Goal: Use online tool/utility: Use online tool/utility

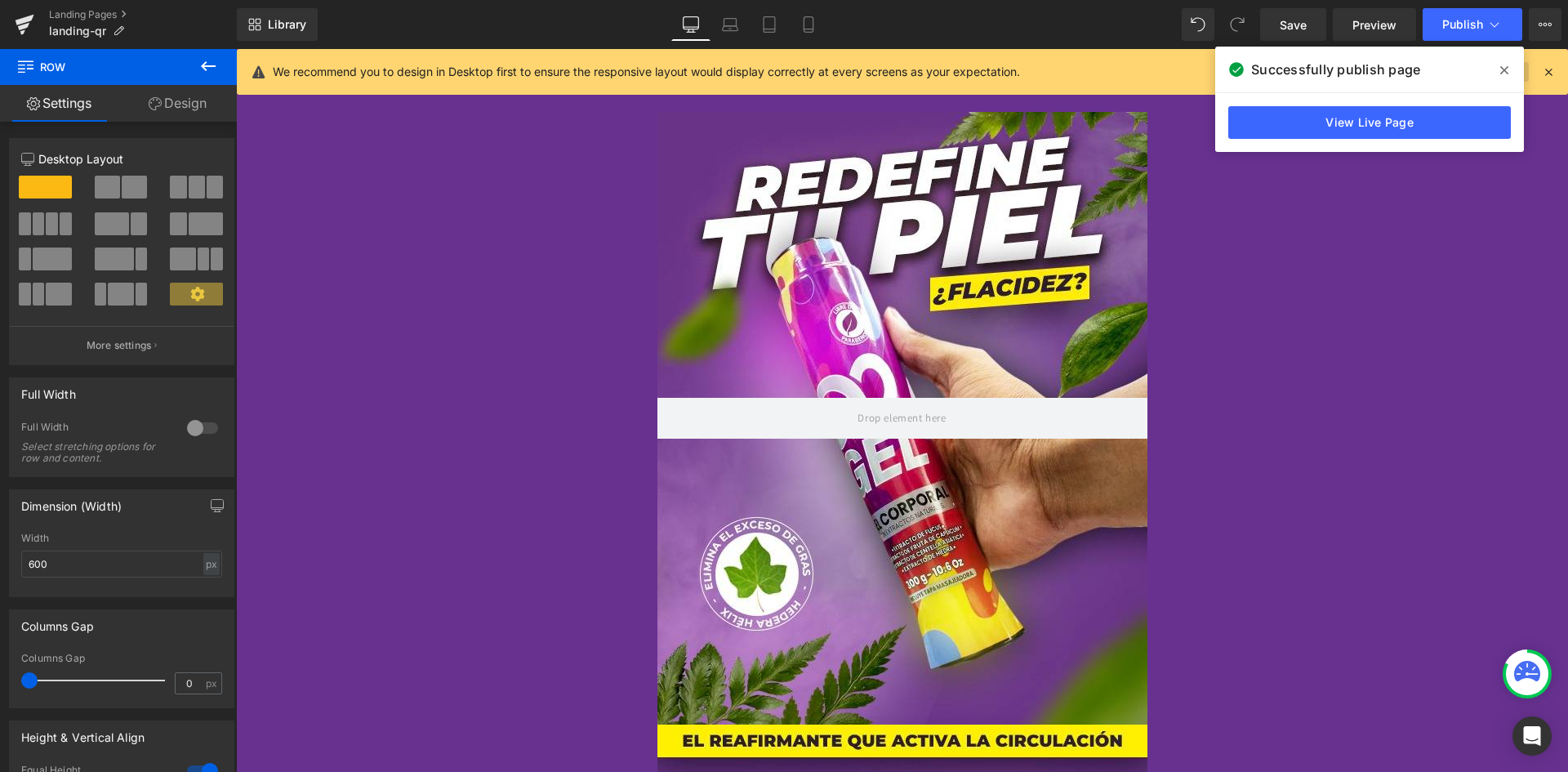
click at [1511, 72] on span at bounding box center [1504, 70] width 27 height 27
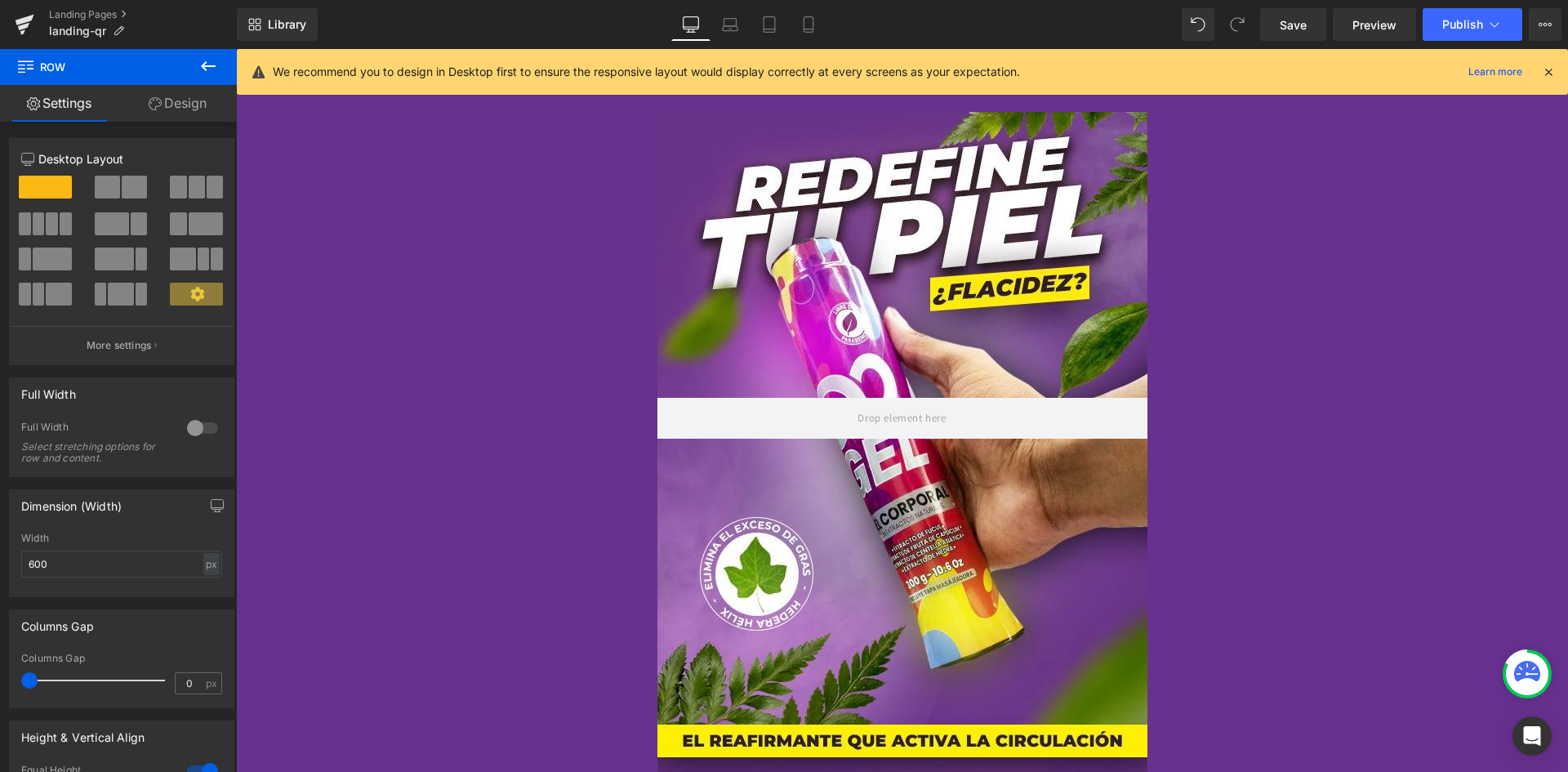
click at [1549, 63] on div at bounding box center [1547, 72] width 13 height 18
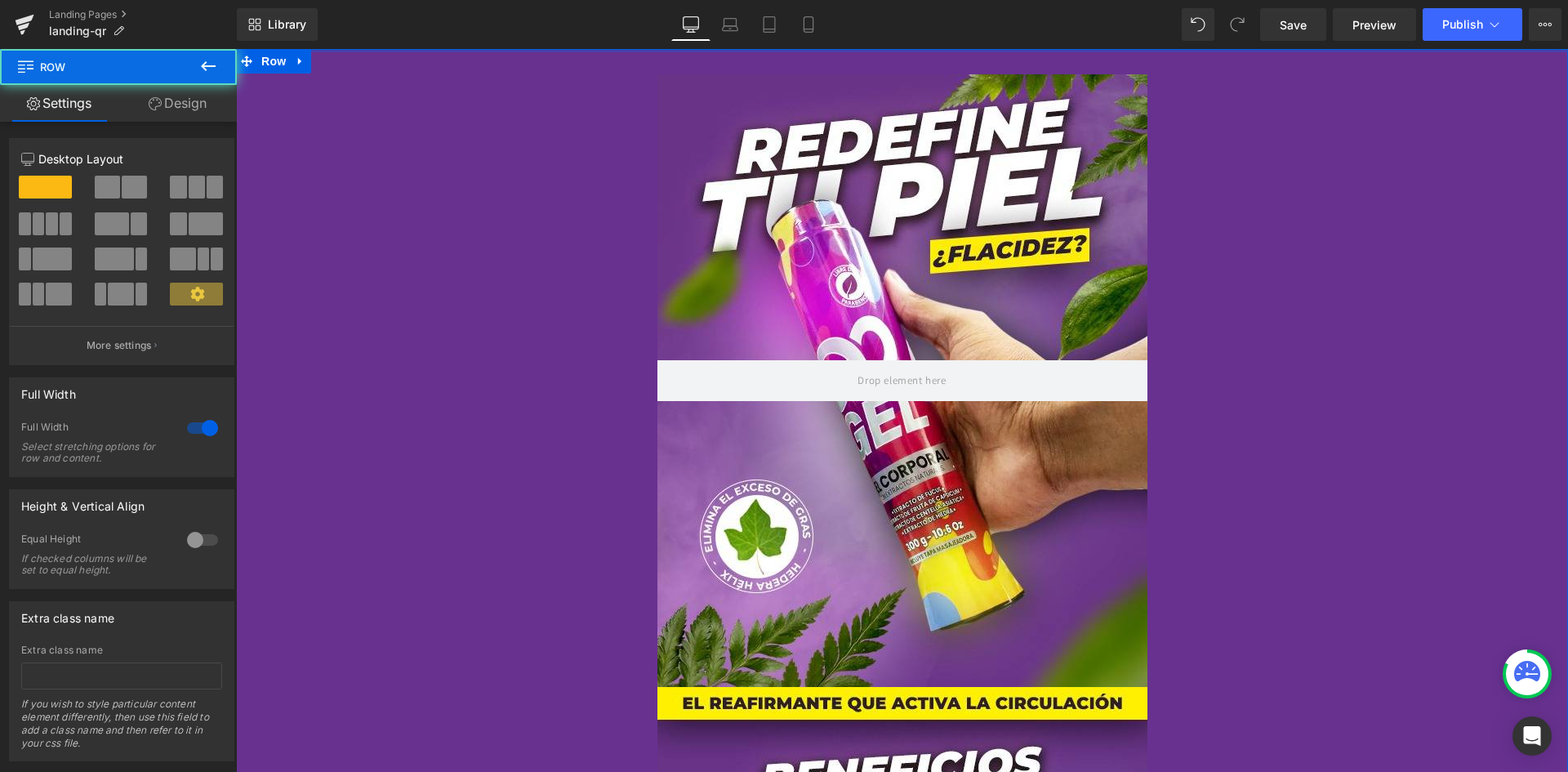
drag, startPoint x: 551, startPoint y: 88, endPoint x: 560, endPoint y: 8, distance: 80.5
click at [560, 49] on html "Hero Banner Hero Banner Hero Banner Row Hero Banner Hero Banner Hero Banner Her…" at bounding box center [901, 411] width 1332 height 723
click at [1051, 51] on div at bounding box center [901, 50] width 1332 height 3
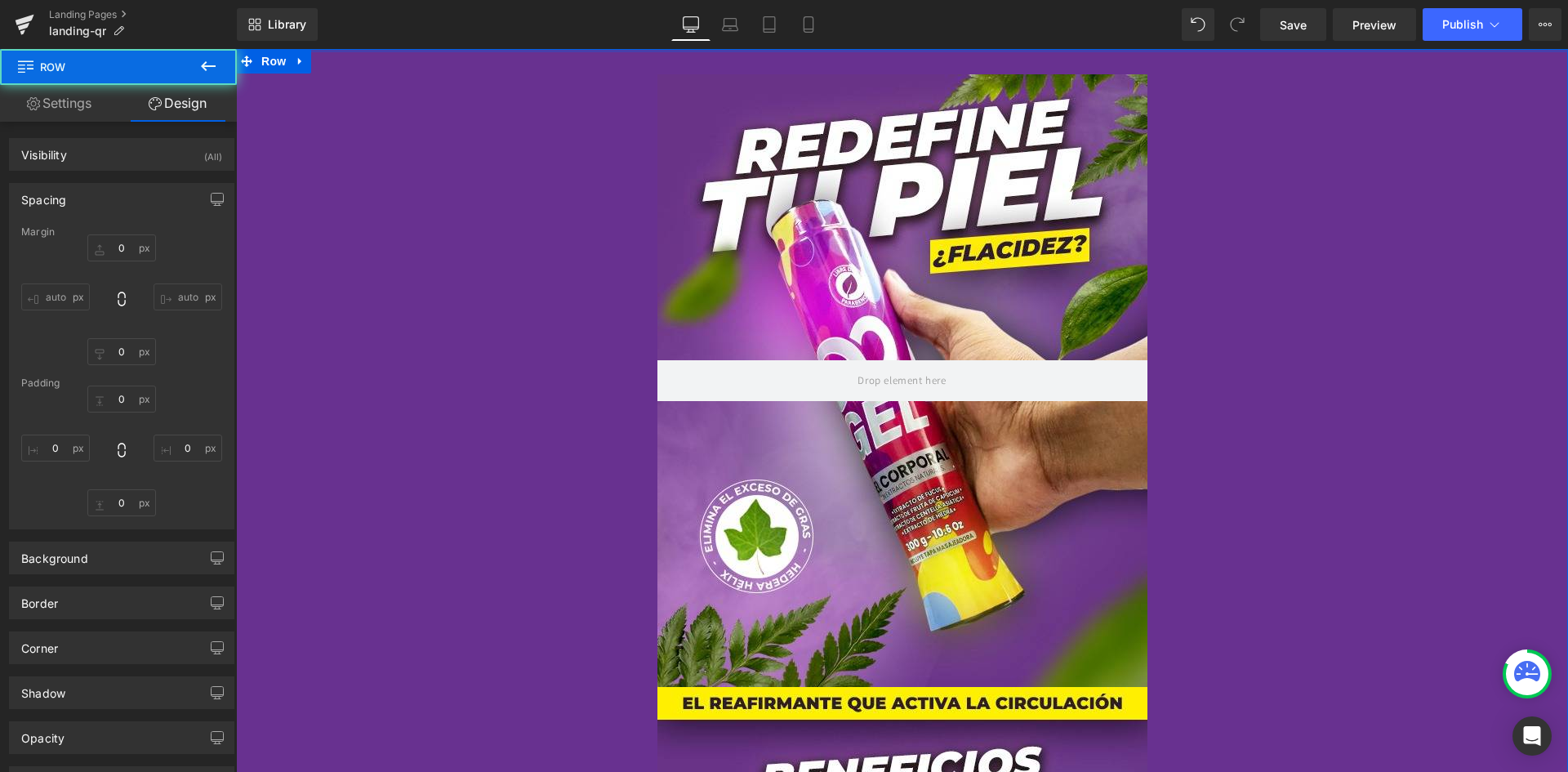
drag, startPoint x: 1051, startPoint y: 51, endPoint x: 1052, endPoint y: 37, distance: 14.0
click at [1052, 49] on html "Hero Banner Hero Banner Hero Banner Row Hero Banner Hero Banner Hero Banner Her…" at bounding box center [901, 411] width 1332 height 723
type input "0"
type input "4"
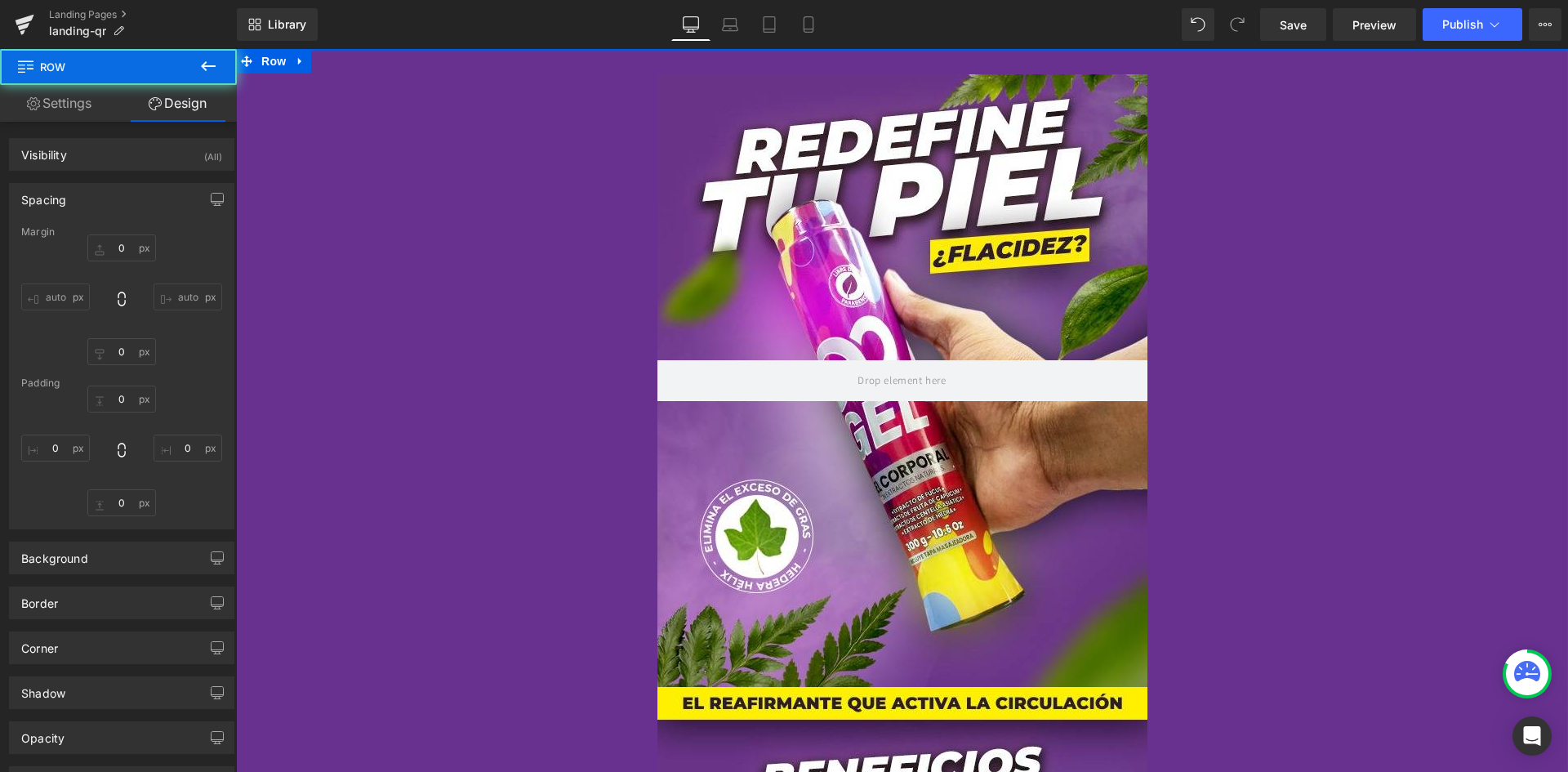
type input "0"
type input "70"
type input "0"
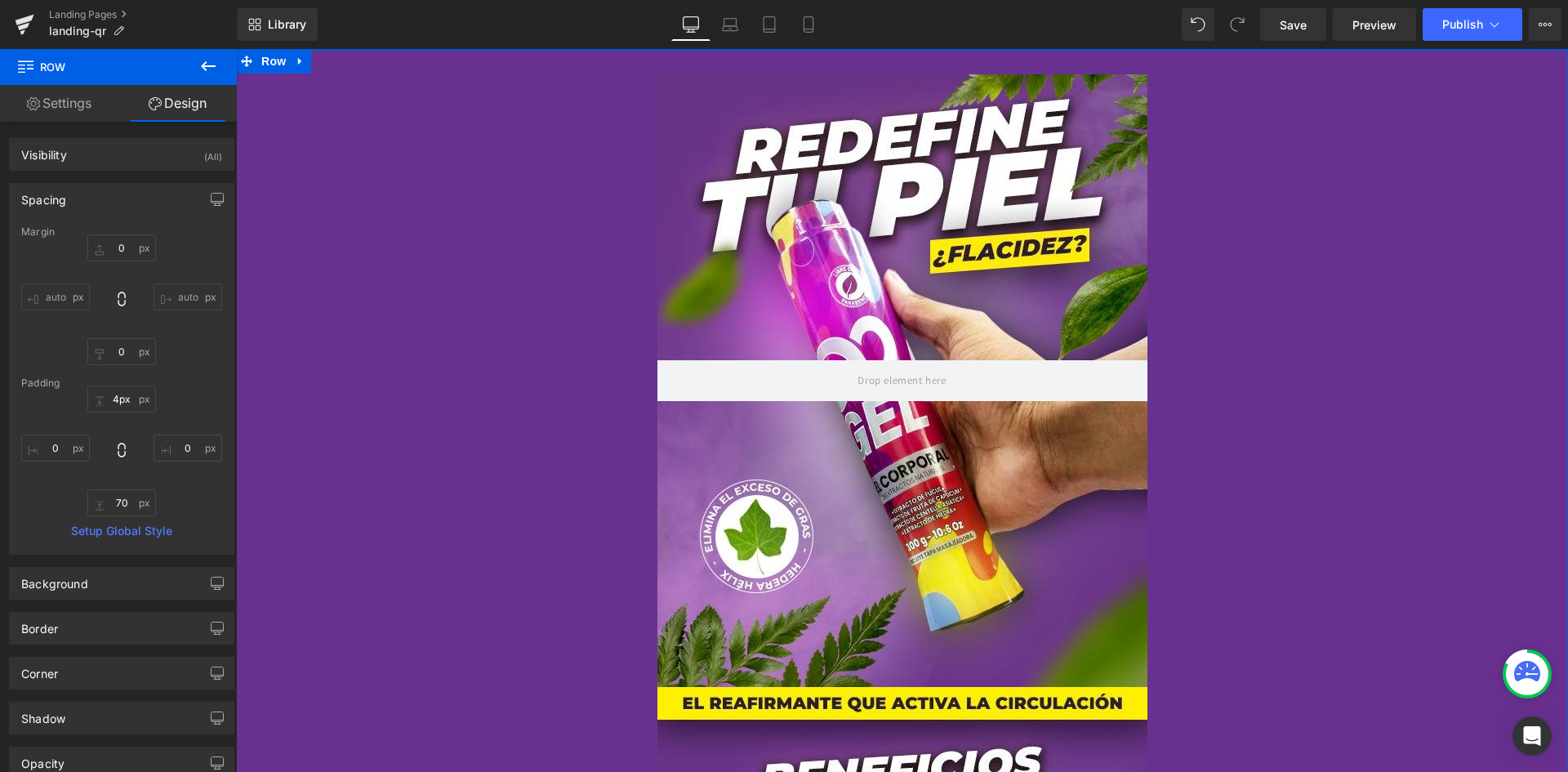
type input "3px"
click at [1056, 50] on div at bounding box center [901, 50] width 1332 height 2
click at [1055, 50] on div at bounding box center [901, 50] width 1332 height 2
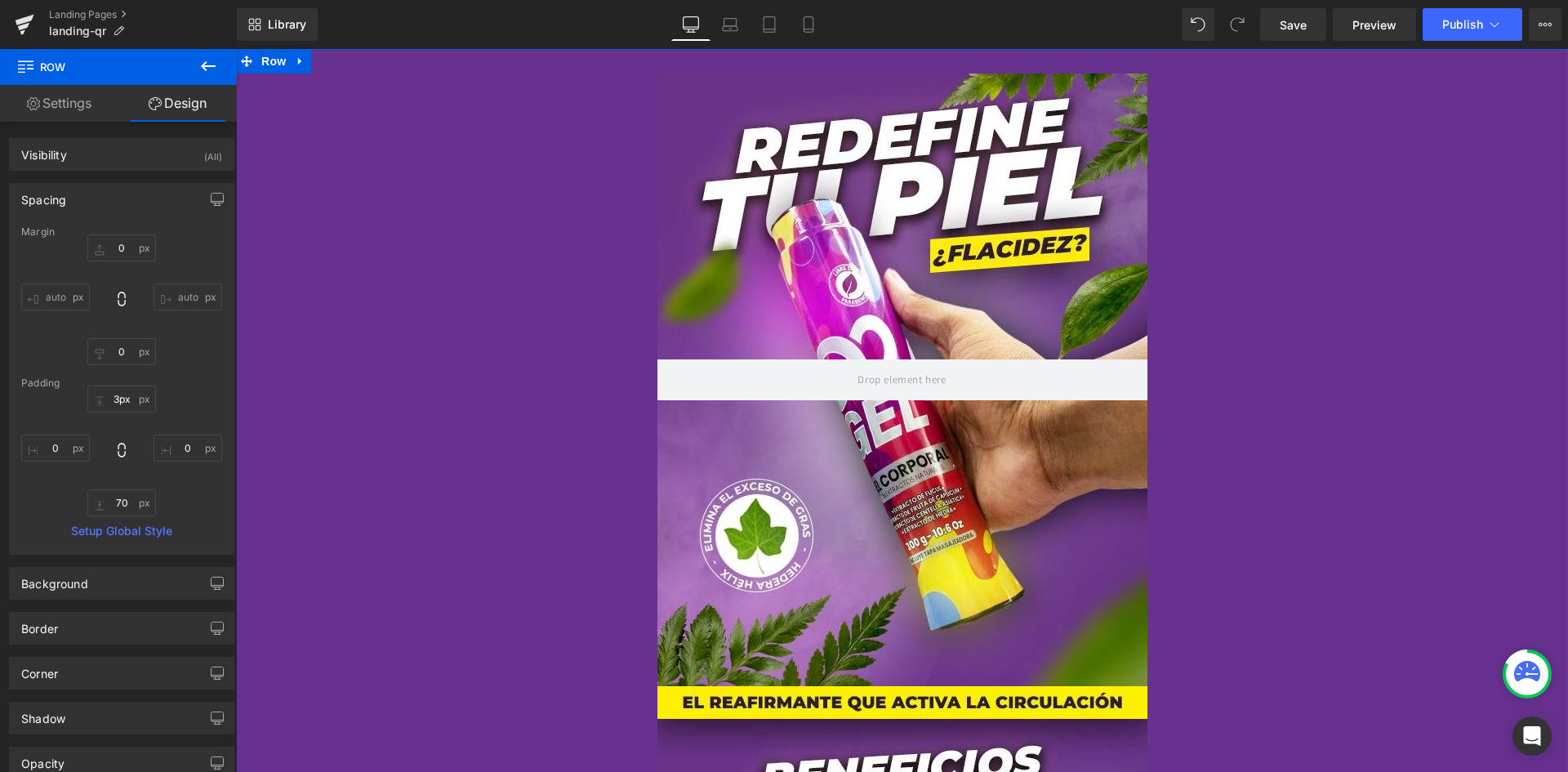
click at [1055, 51] on div at bounding box center [901, 50] width 1332 height 2
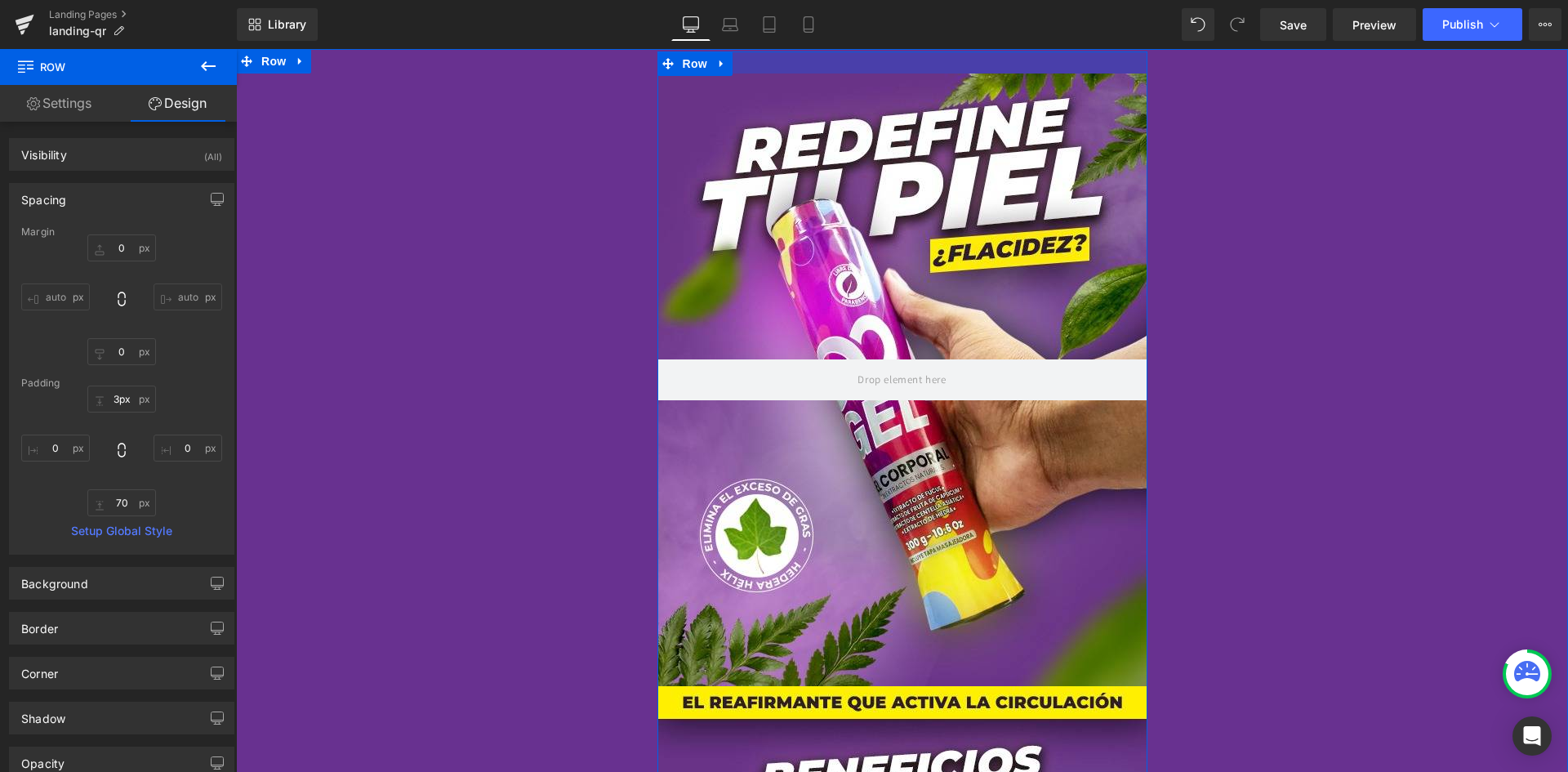
drag, startPoint x: 1064, startPoint y: 55, endPoint x: 1064, endPoint y: 30, distance: 25.0
click at [1064, 49] on html "Hero Banner Hero Banner Hero Banner Row Hero Banner Hero Banner Hero Banner Her…" at bounding box center [901, 411] width 1332 height 723
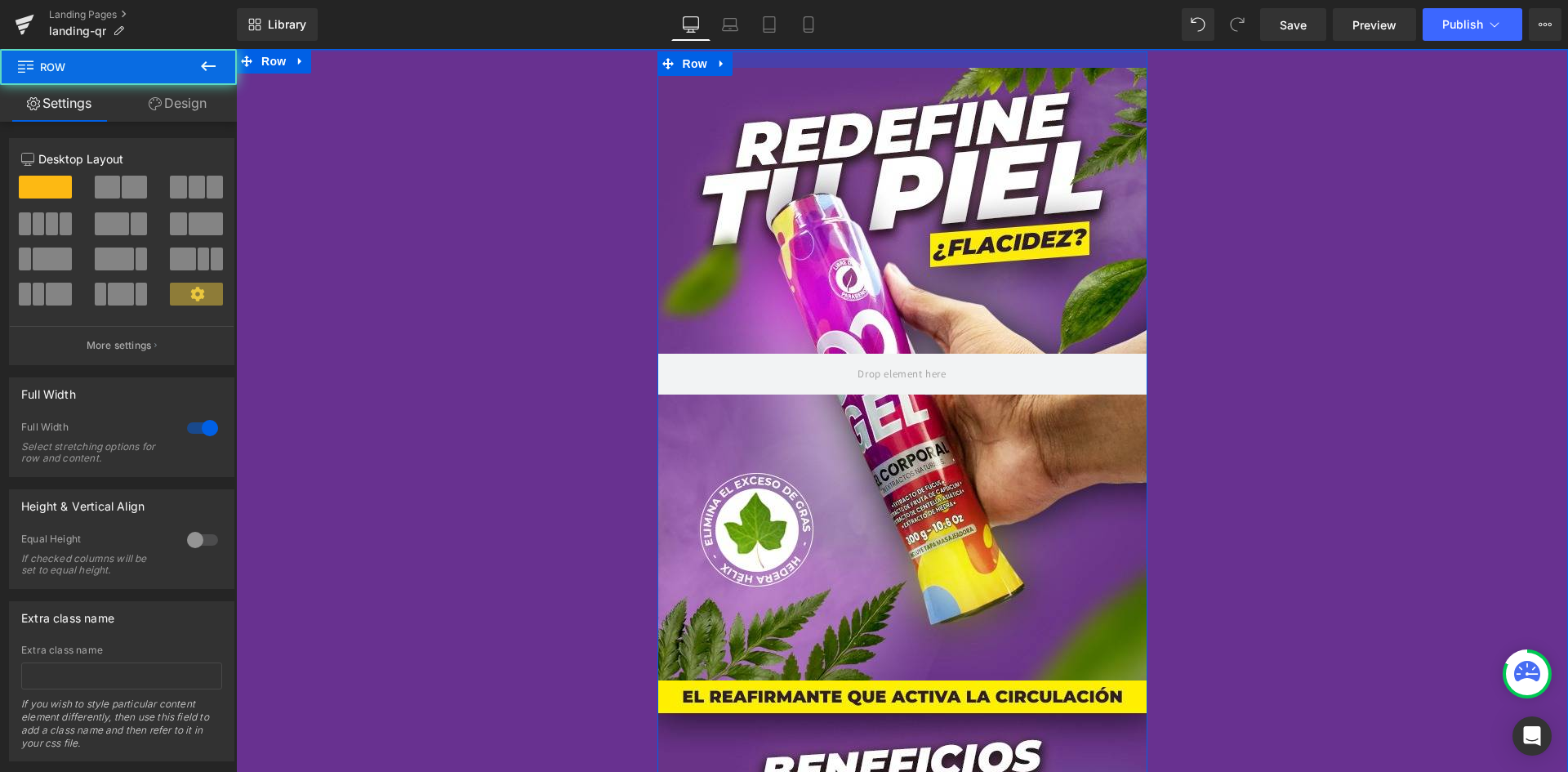
drag, startPoint x: 1061, startPoint y: 49, endPoint x: 1061, endPoint y: 40, distance: 9.0
click at [1061, 49] on html "Hero Banner Hero Banner Hero Banner Row Hero Banner Hero Banner Hero Banner Her…" at bounding box center [901, 411] width 1332 height 723
click at [1052, 38] on div "Library Desktop Desktop Laptop Tablet Mobile Save Preview Publish Scheduled Vie…" at bounding box center [902, 24] width 1331 height 32
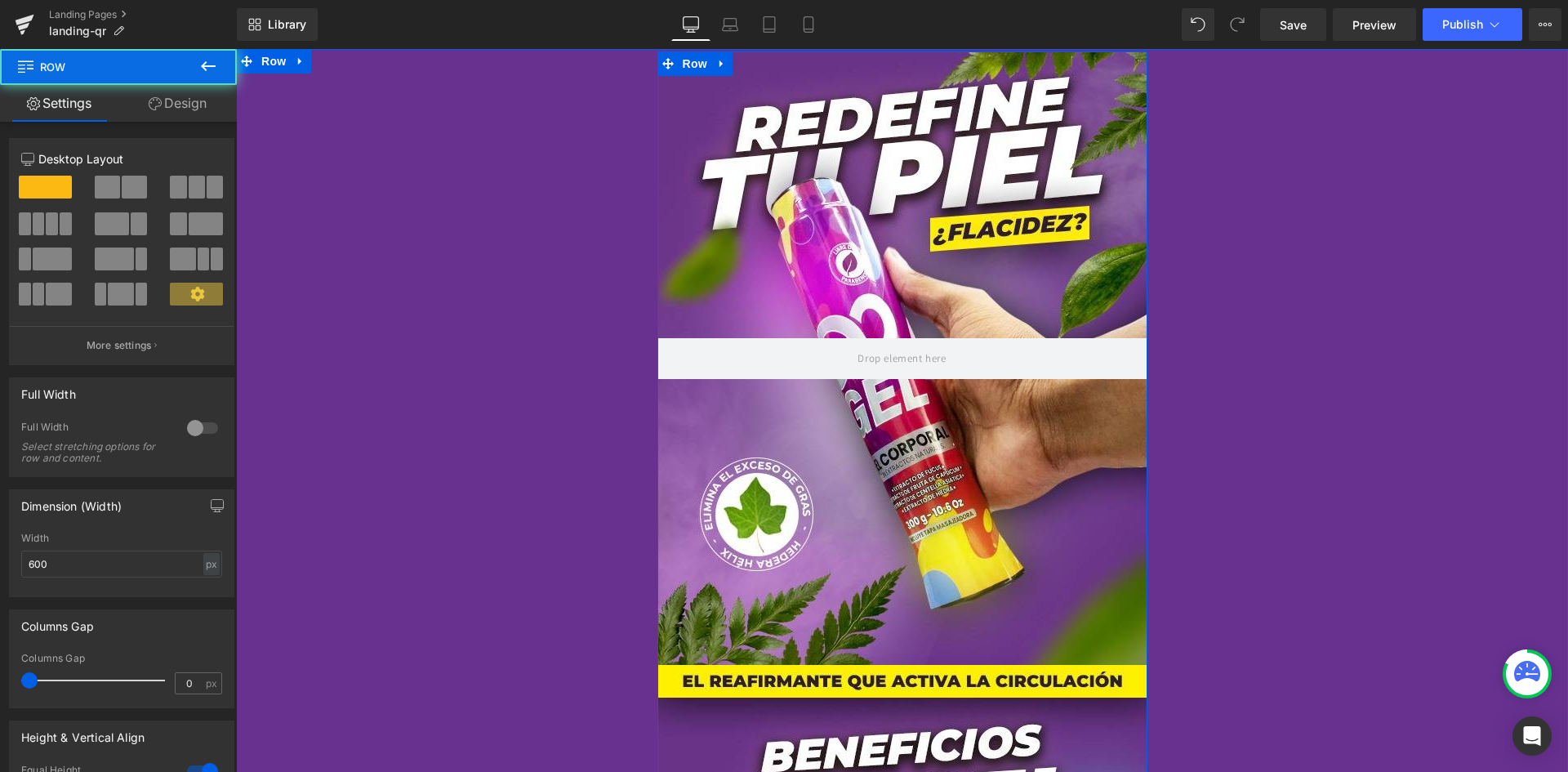
drag, startPoint x: 1058, startPoint y: 66, endPoint x: 1058, endPoint y: 45, distance: 21.0
click at [1058, 49] on html "Hero Banner Hero Banner Hero Banner Row Hero Banner Hero Banner Hero Banner Her…" at bounding box center [901, 411] width 1332 height 723
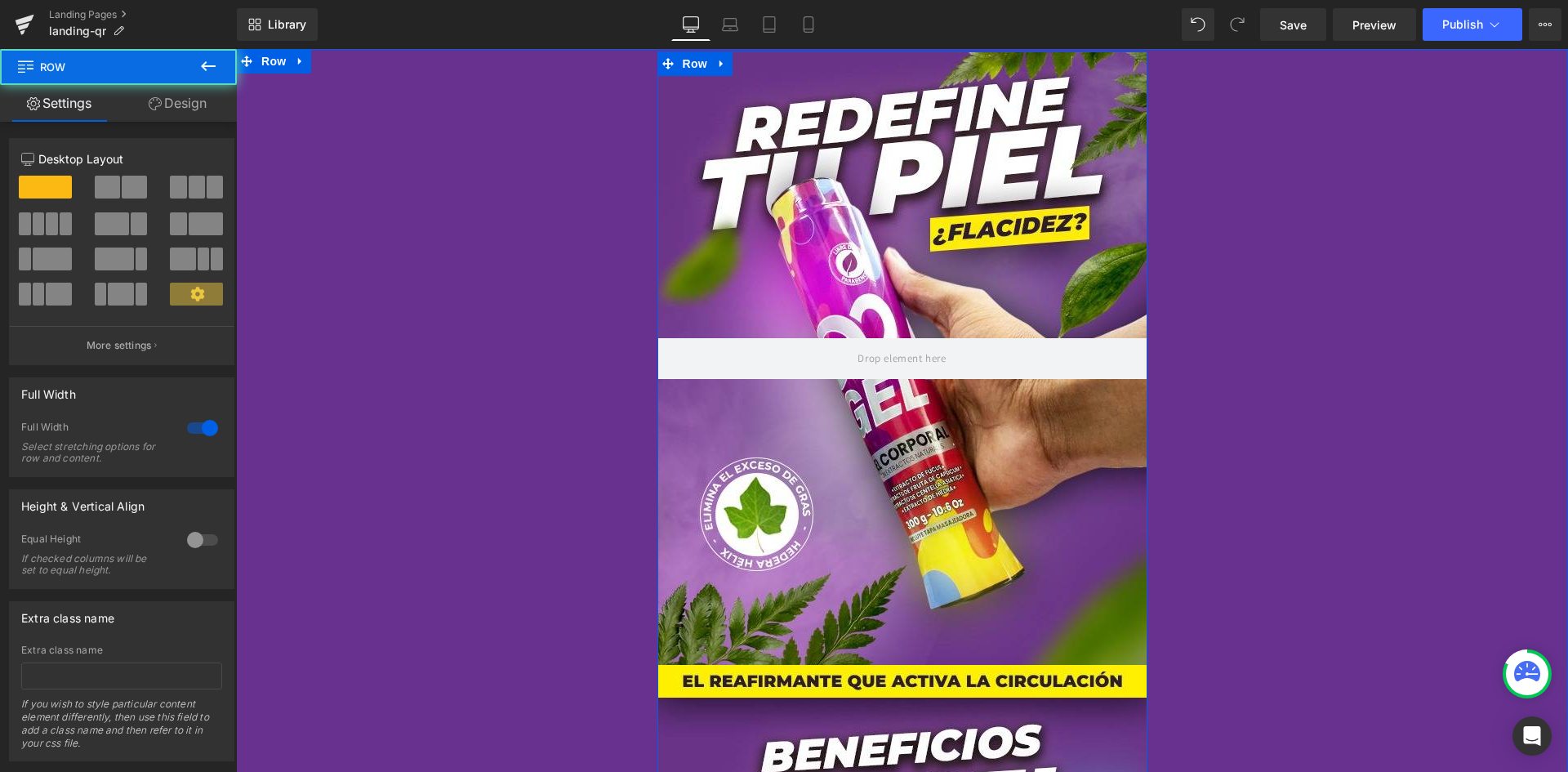
click at [1062, 50] on div at bounding box center [901, 50] width 1332 height 2
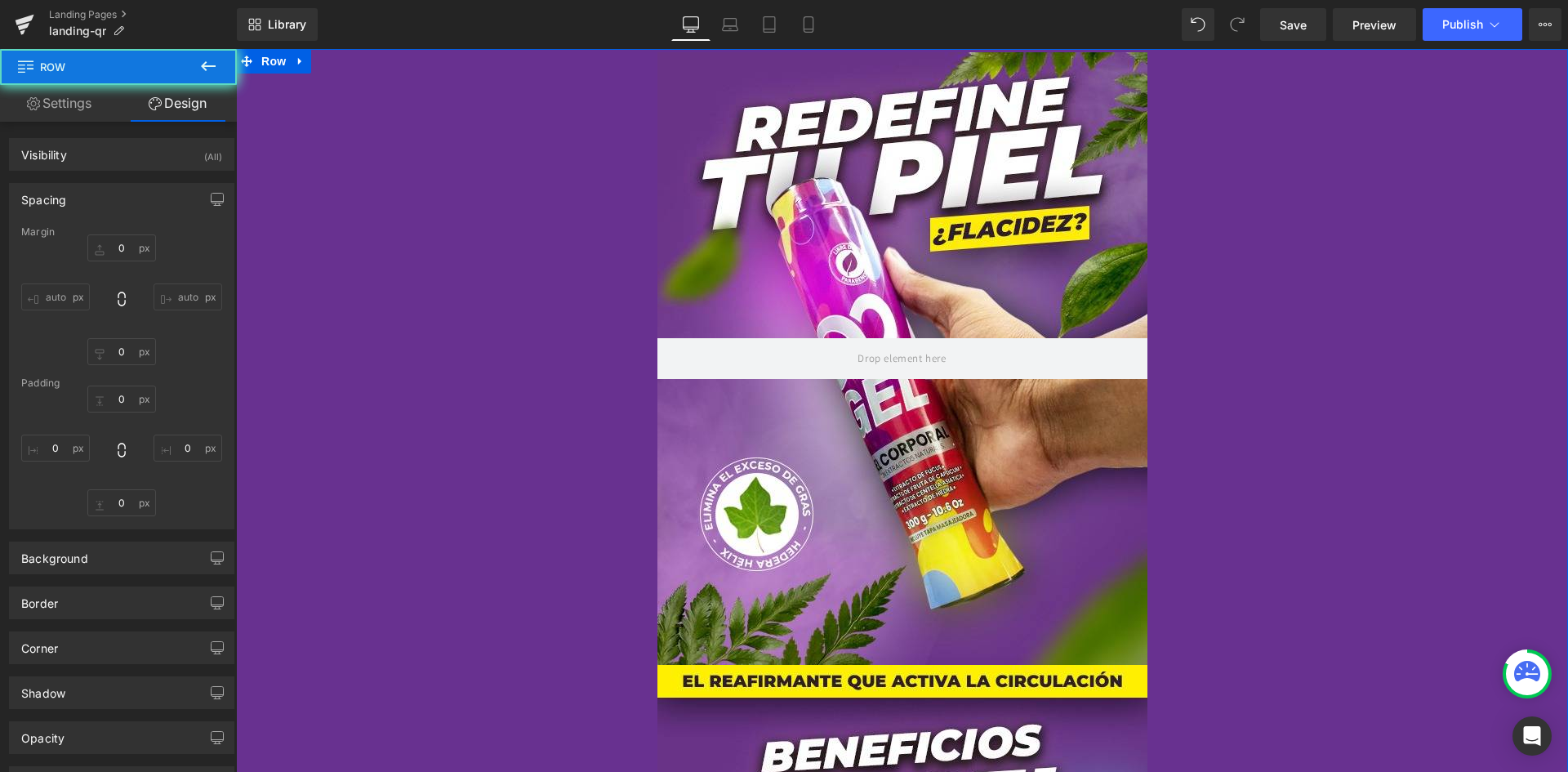
type input "0"
type input "1"
type input "0"
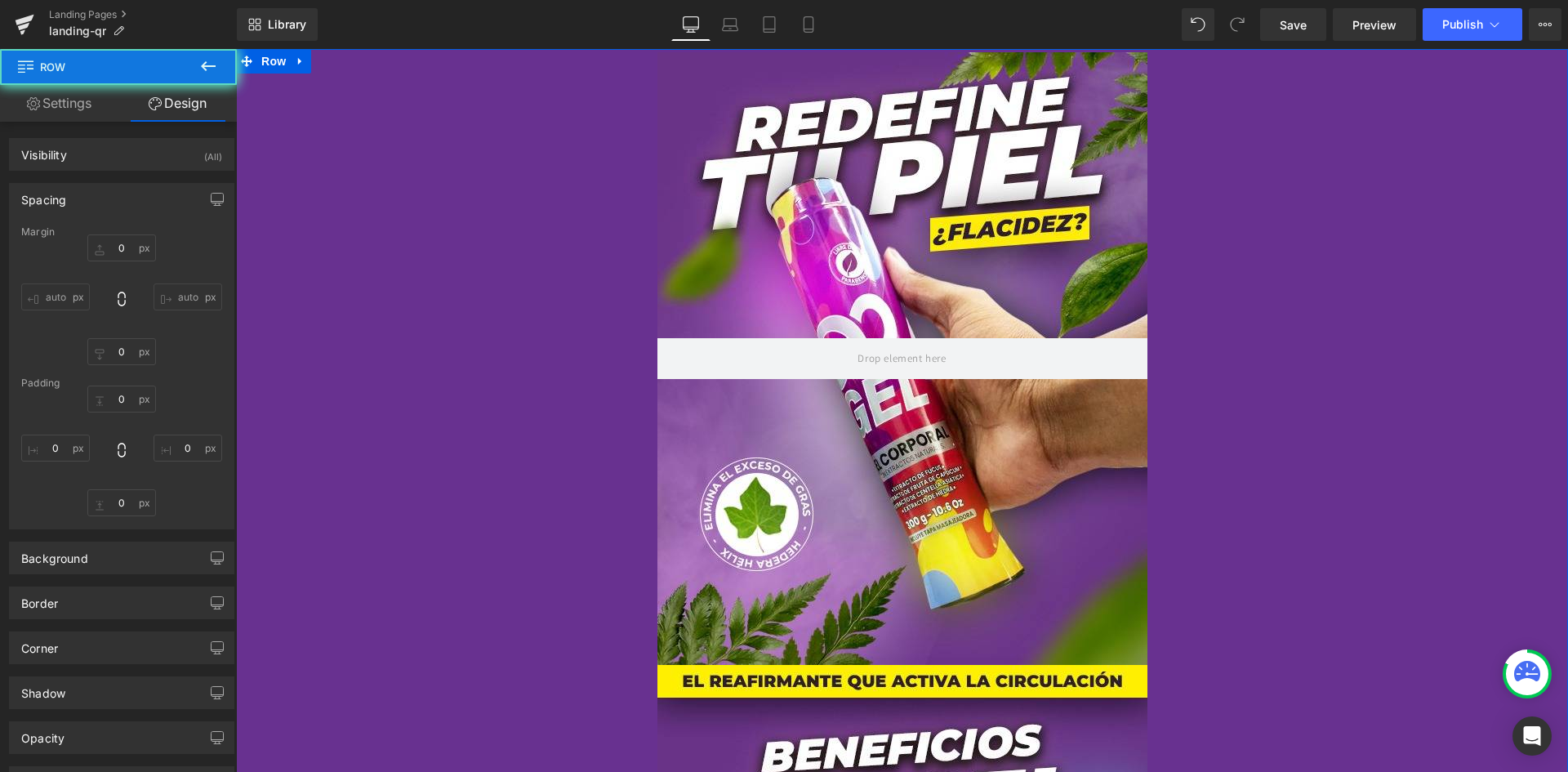
type input "0"
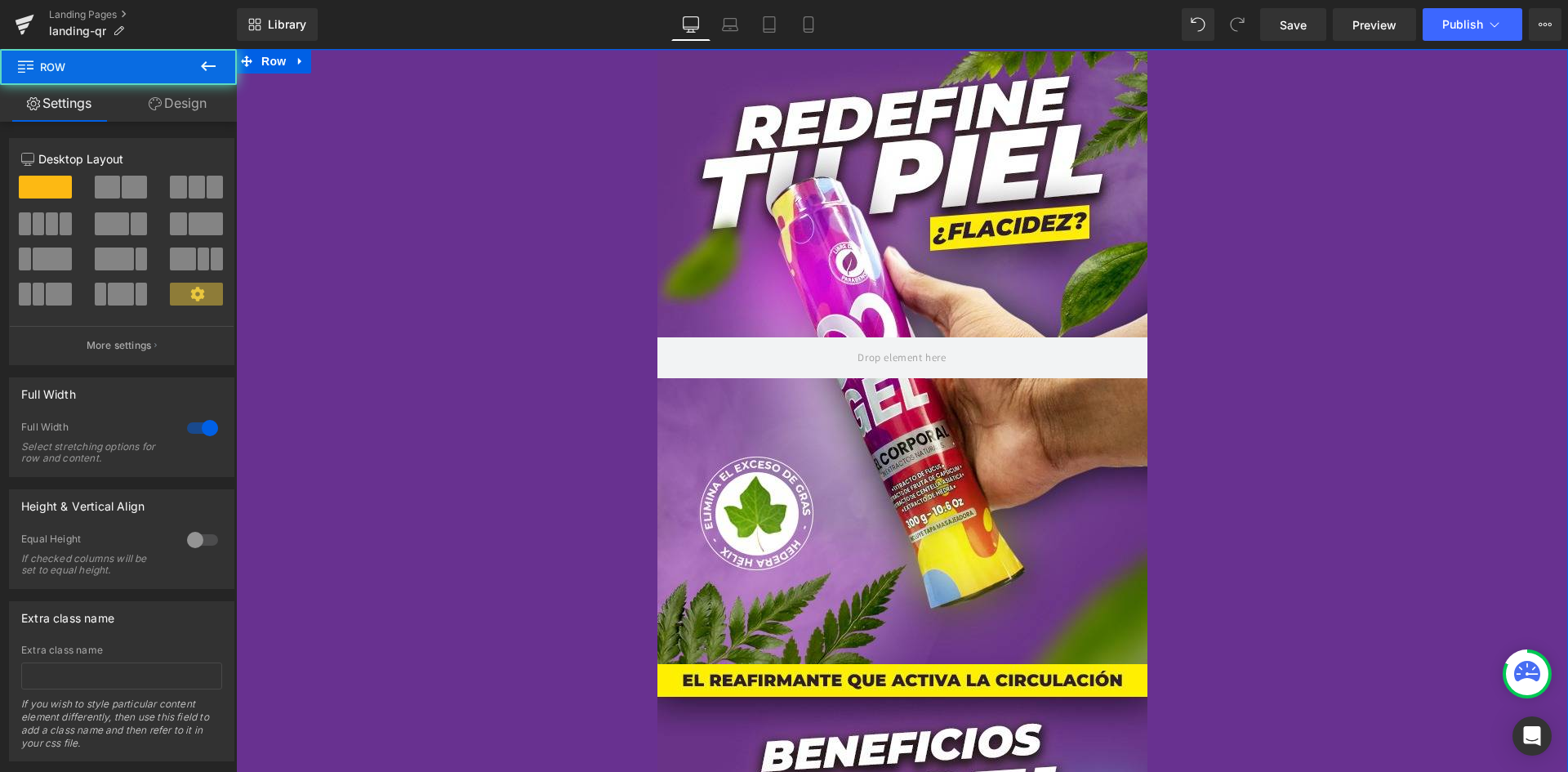
drag, startPoint x: 846, startPoint y: 50, endPoint x: 1086, endPoint y: 83, distance: 242.3
click at [849, 49] on html "Hero Banner Hero Banner Hero Banner Row Hero Banner Hero Banner Hero Banner Her…" at bounding box center [901, 411] width 1332 height 723
click at [863, 50] on div at bounding box center [901, 50] width 1332 height 2
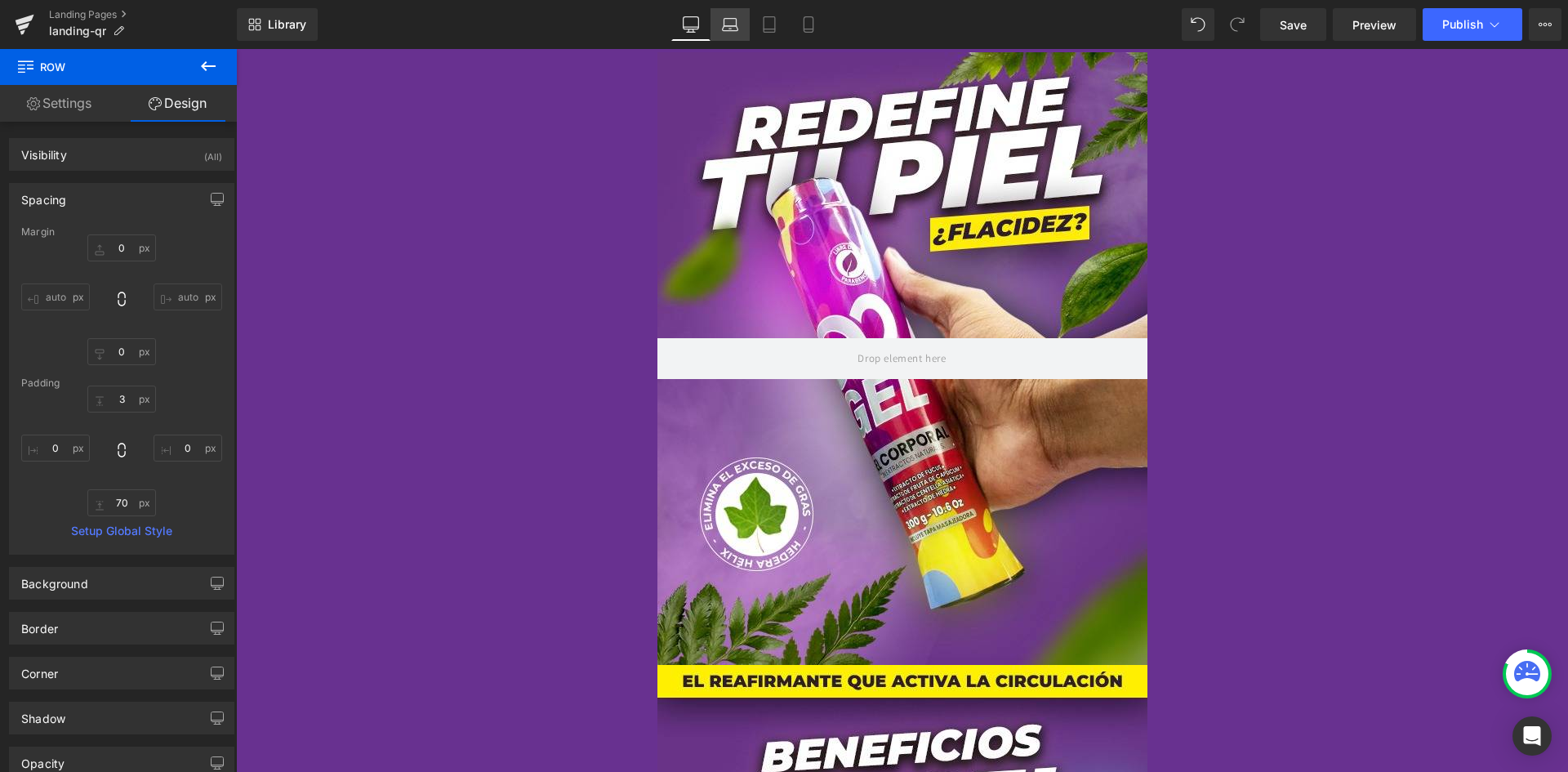
click at [735, 27] on icon at bounding box center [730, 25] width 17 height 17
type input "0"
type input "50"
type input "0"
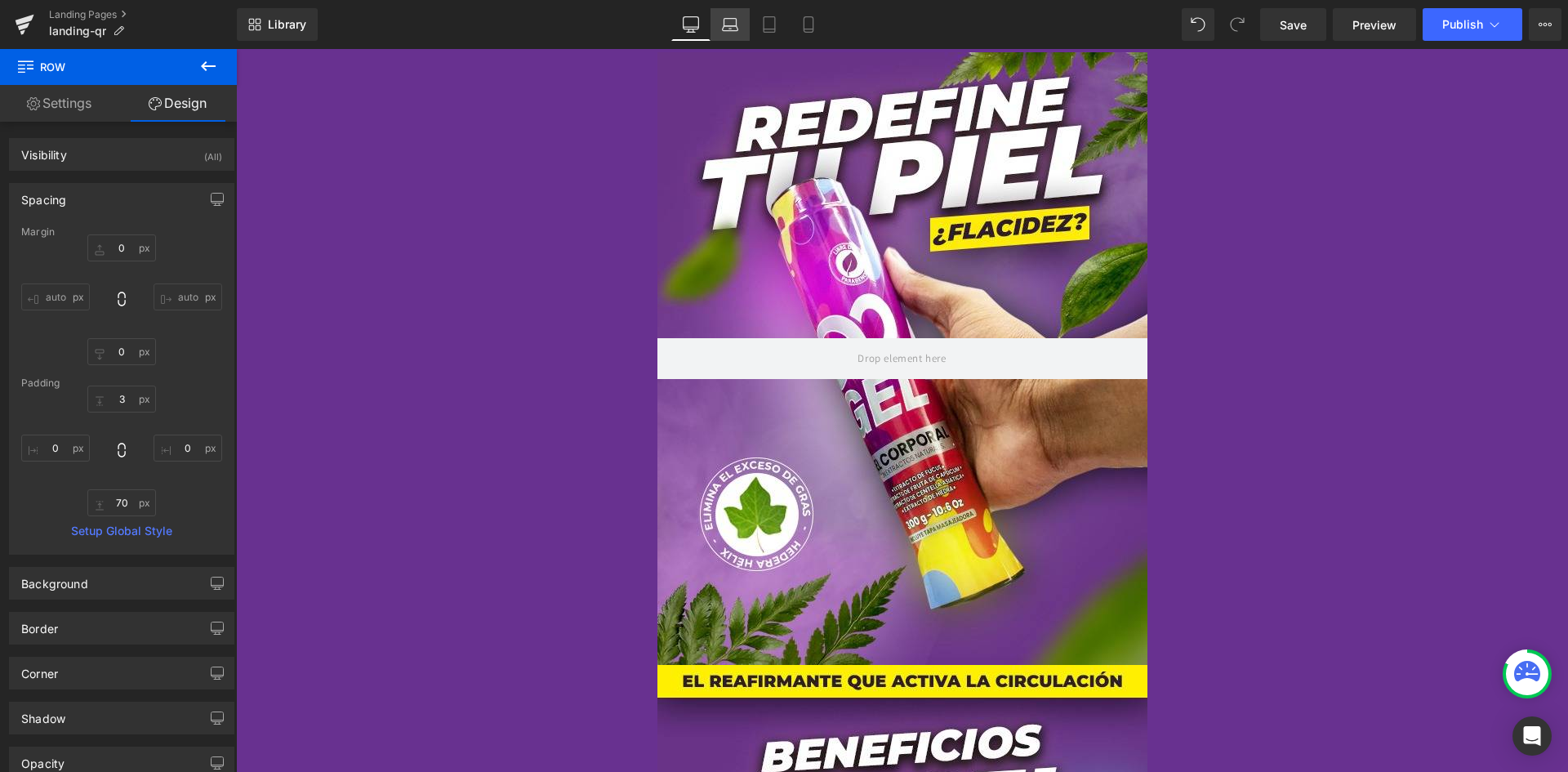
type input "70"
type input "0"
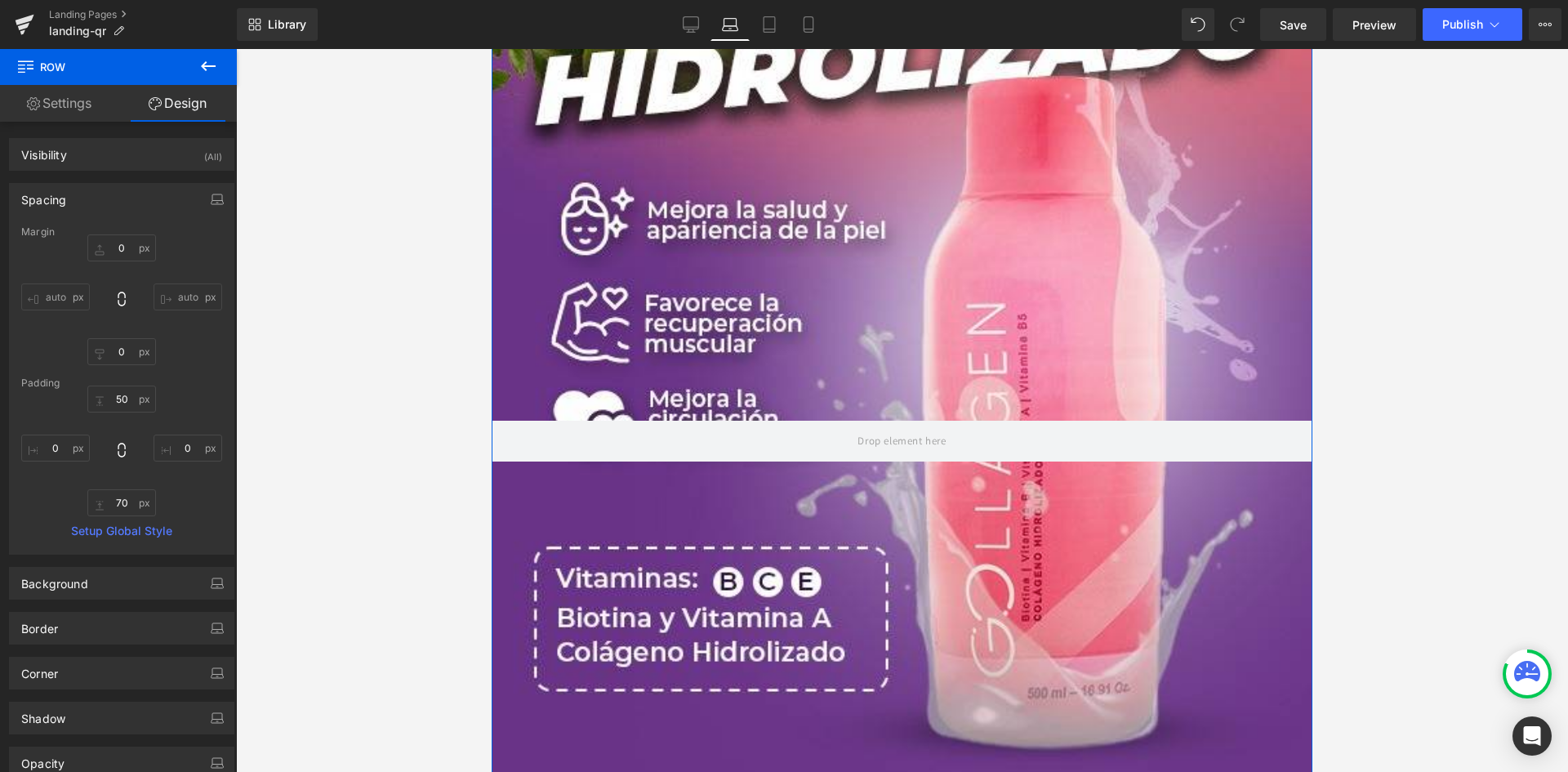
scroll to position [7108, 0]
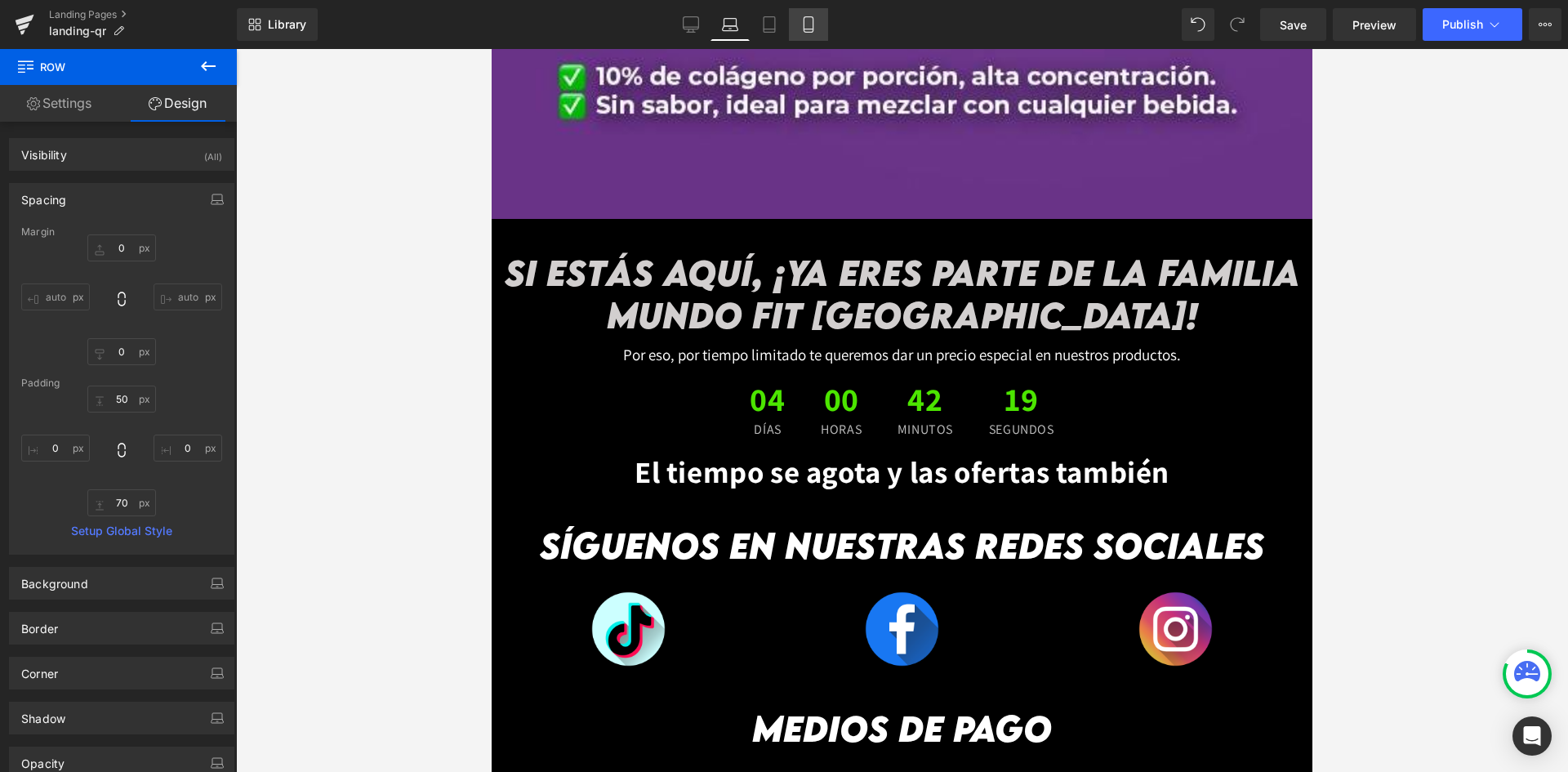
click at [804, 20] on icon at bounding box center [808, 25] width 17 height 17
type input "0"
type input "3"
type input "0"
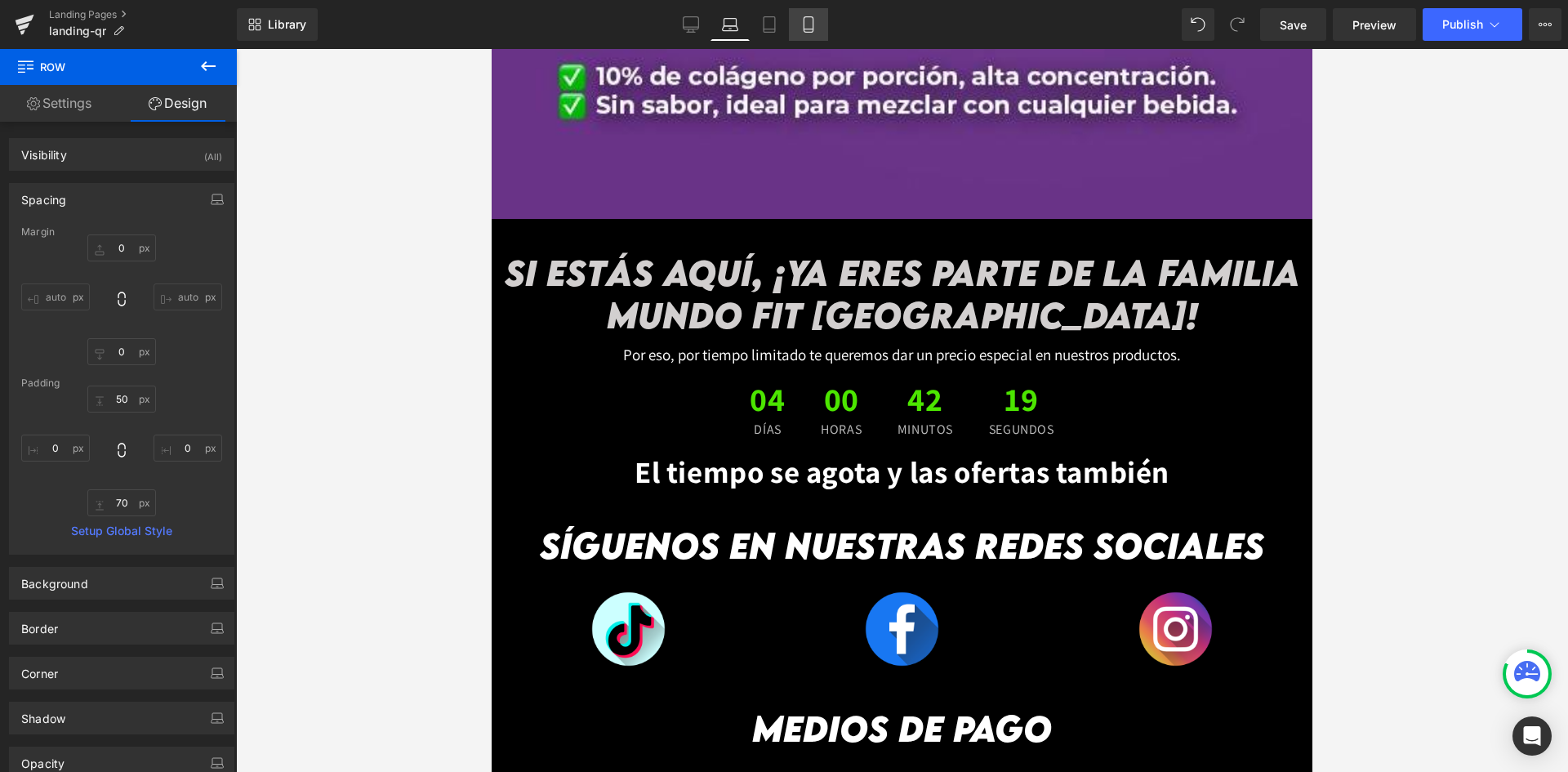
type input "0"
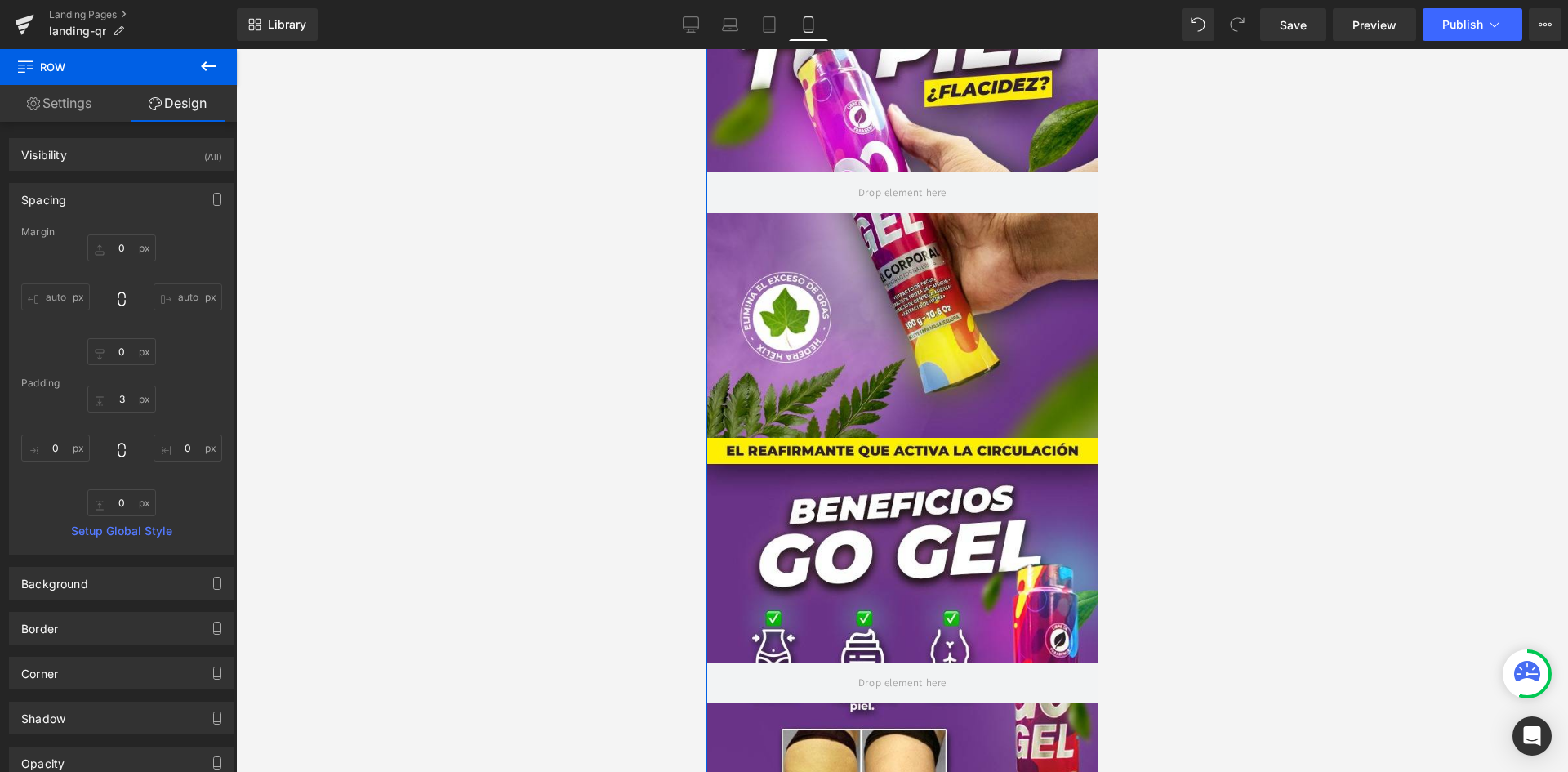
scroll to position [0, 0]
